Goal: Transaction & Acquisition: Purchase product/service

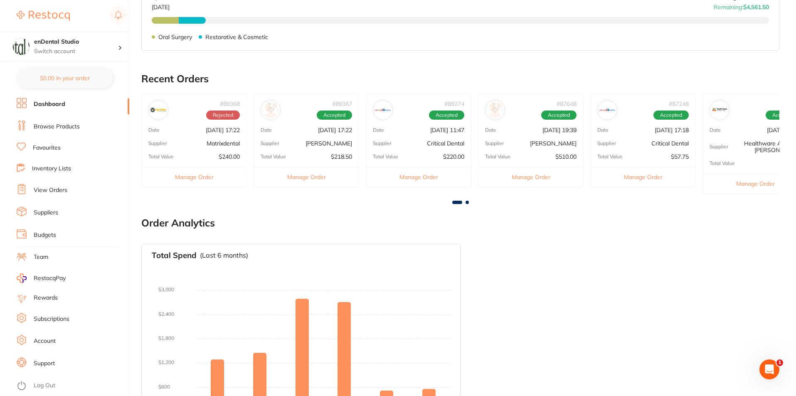
scroll to position [388, 0]
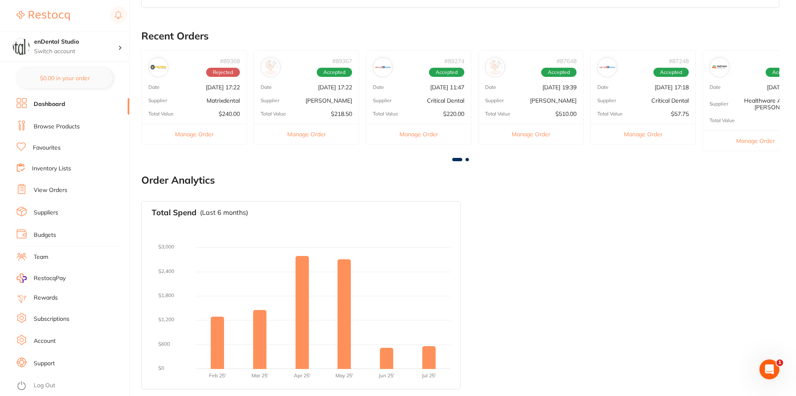
click at [49, 127] on link "Browse Products" at bounding box center [57, 127] width 46 height 8
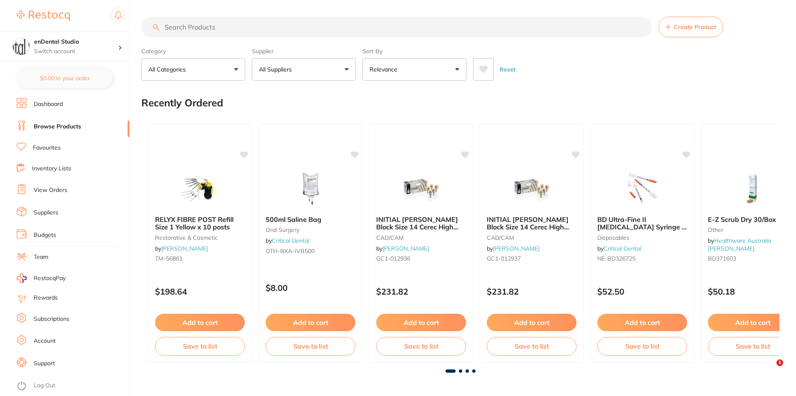
click at [185, 25] on input "search" at bounding box center [396, 27] width 511 height 21
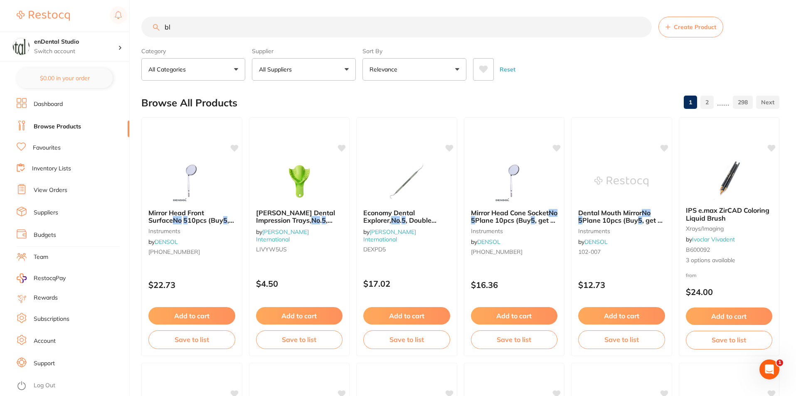
type input "b"
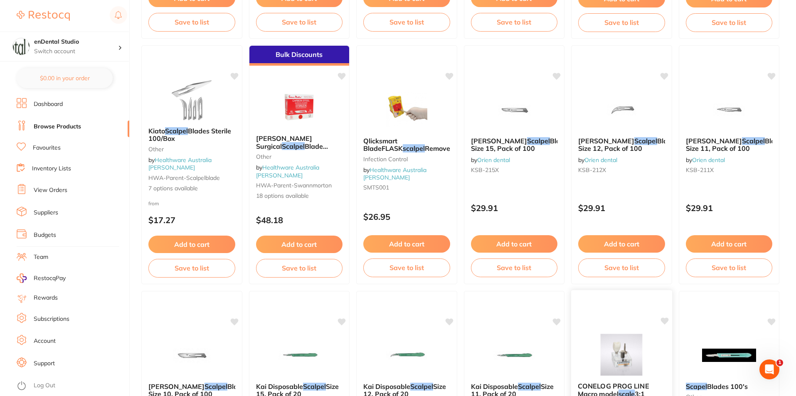
scroll to position [1414, 0]
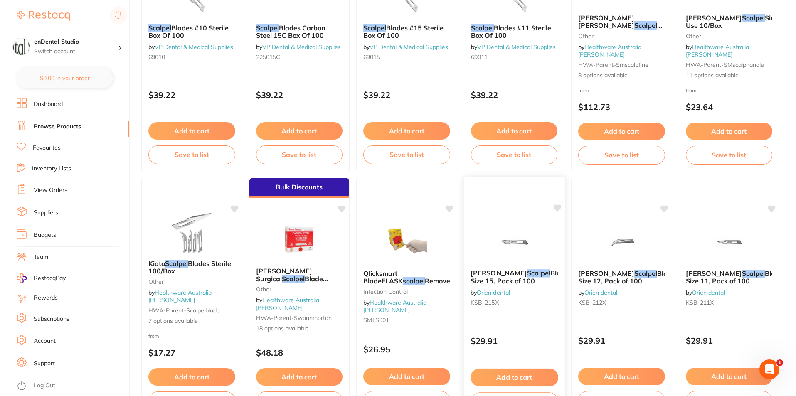
click at [513, 249] on img at bounding box center [514, 242] width 54 height 42
click at [513, 249] on section at bounding box center [398, 198] width 796 height 396
click at [512, 248] on img at bounding box center [514, 242] width 54 height 42
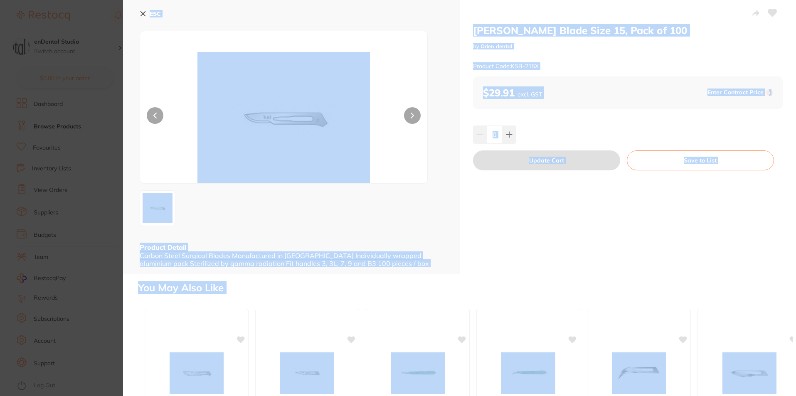
click at [512, 248] on section "Kai Scalpel Blade Size 15, Pack of 100 by Orien dental Product Code: KSB-215X E…" at bounding box center [398, 198] width 796 height 396
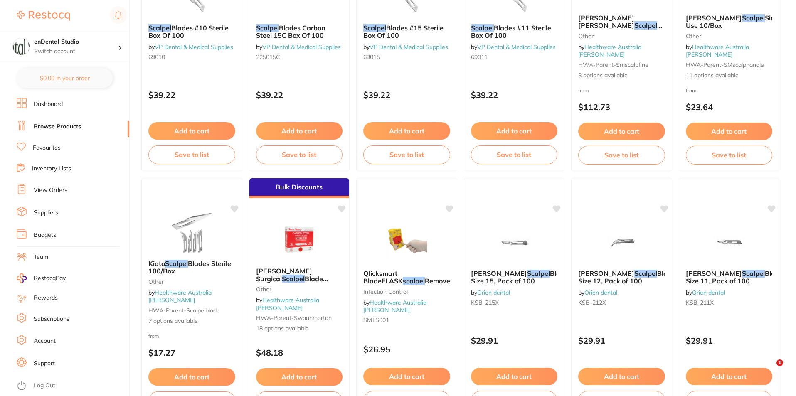
click at [512, 248] on img at bounding box center [514, 243] width 54 height 42
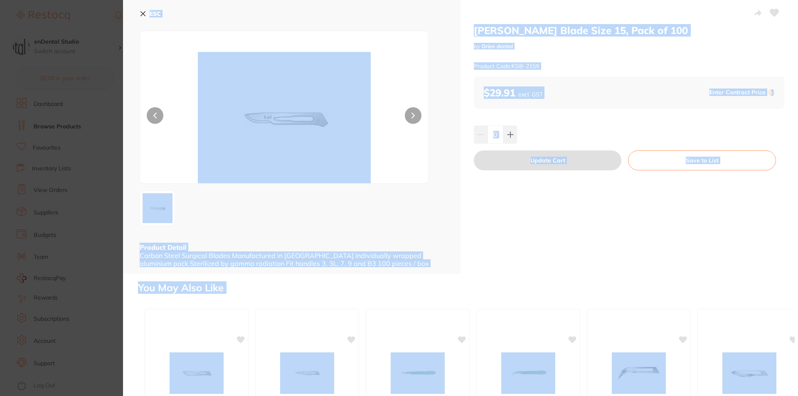
drag, startPoint x: 411, startPoint y: 114, endPoint x: 550, endPoint y: 228, distance: 179.9
click at [412, 114] on icon at bounding box center [413, 116] width 3 height 6
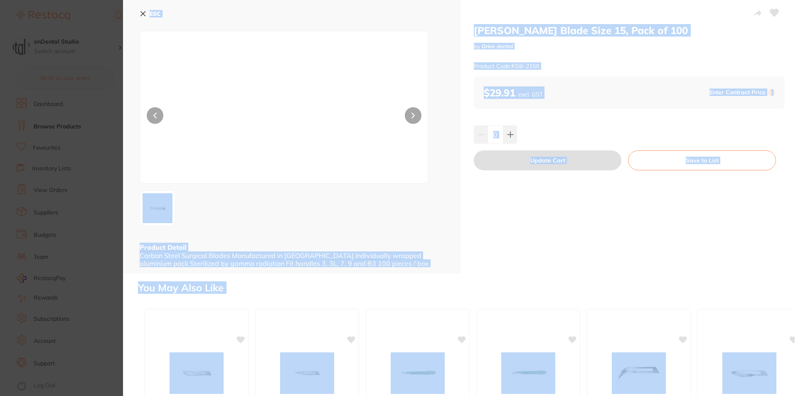
click at [599, 244] on div "[PERSON_NAME] Blade Size 15, Pack of 100 by Orien dental Product Code: KSB-215X…" at bounding box center [630, 137] width 338 height 274
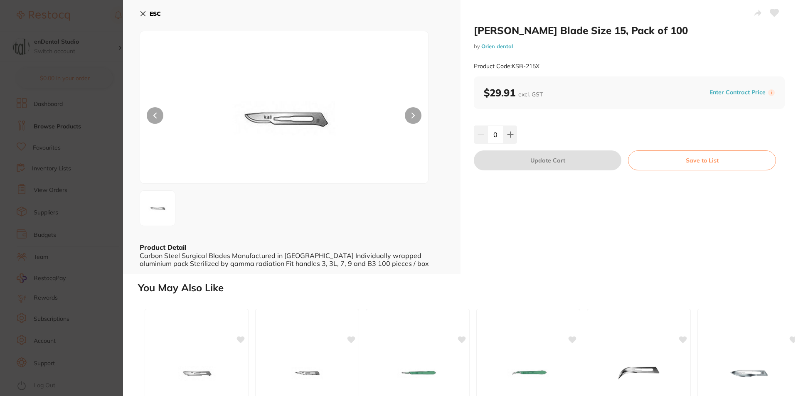
click at [413, 115] on icon at bounding box center [413, 115] width 2 height 5
click at [145, 12] on icon at bounding box center [143, 14] width 5 height 5
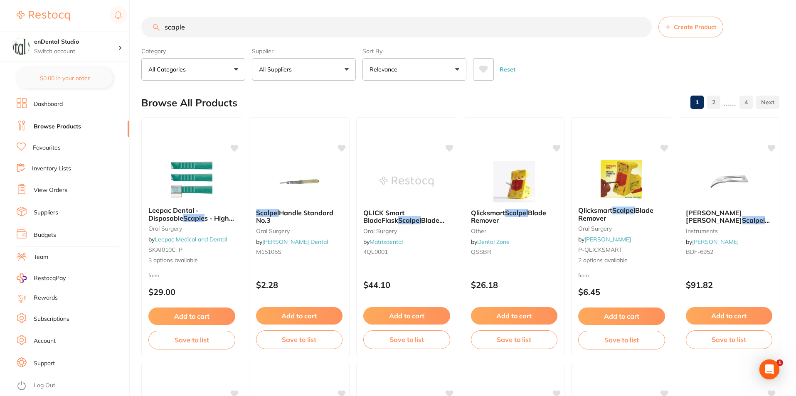
click at [207, 30] on input "scaple" at bounding box center [396, 27] width 511 height 21
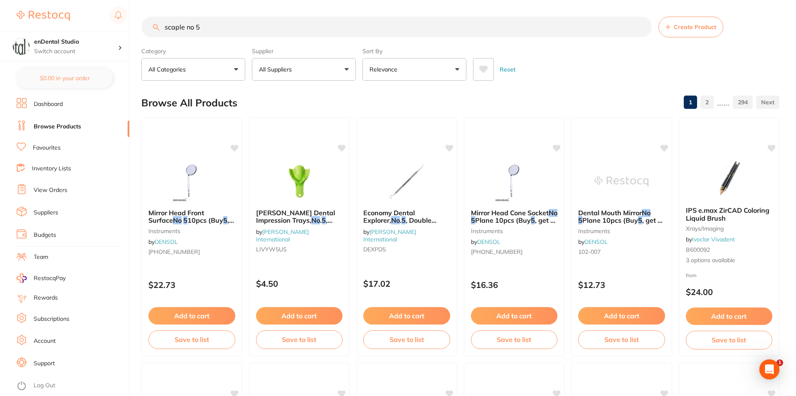
click at [192, 27] on input "scaple no 5" at bounding box center [396, 27] width 511 height 21
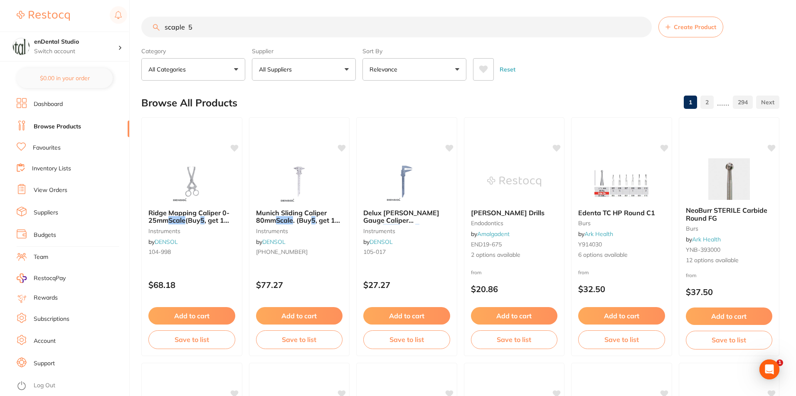
click at [185, 29] on input "scaple 5" at bounding box center [396, 27] width 511 height 21
click at [220, 26] on input "scaple 5" at bounding box center [396, 27] width 511 height 21
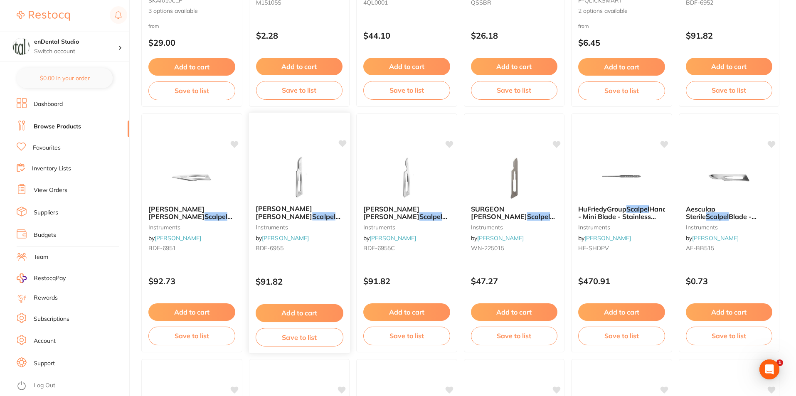
type input "scaple"
click at [309, 210] on span "[PERSON_NAME] [PERSON_NAME]" at bounding box center [283, 213] width 57 height 16
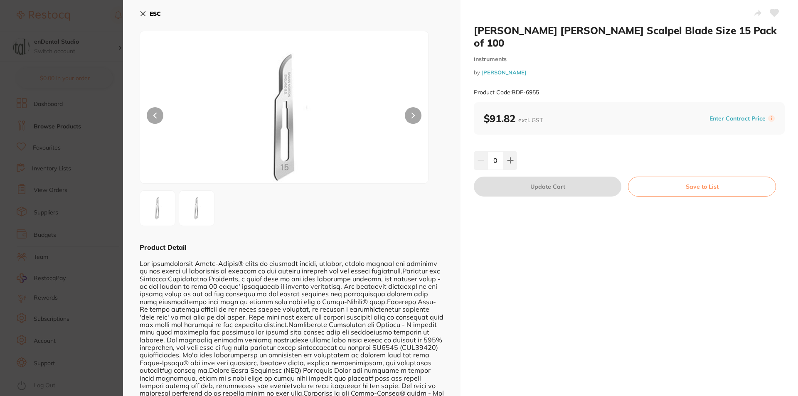
click at [145, 14] on icon at bounding box center [143, 13] width 7 height 7
